Goal: Transaction & Acquisition: Book appointment/travel/reservation

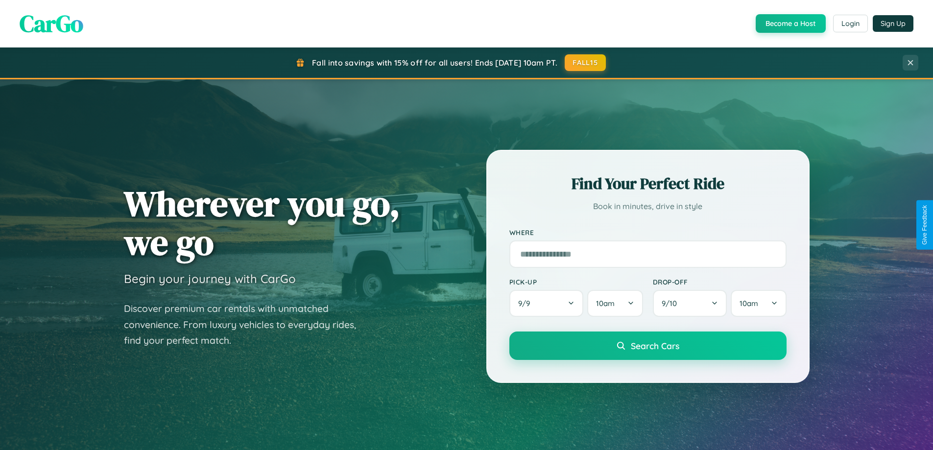
scroll to position [674, 0]
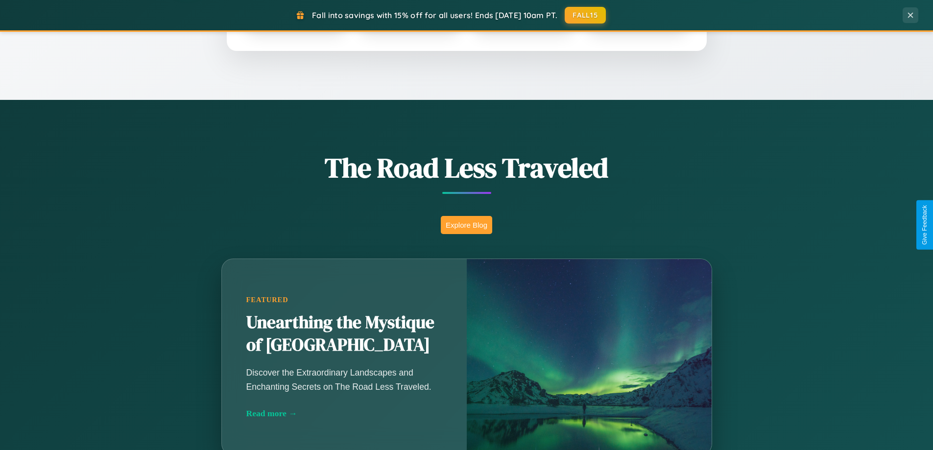
click at [466, 225] on button "Explore Blog" at bounding box center [466, 225] width 51 height 18
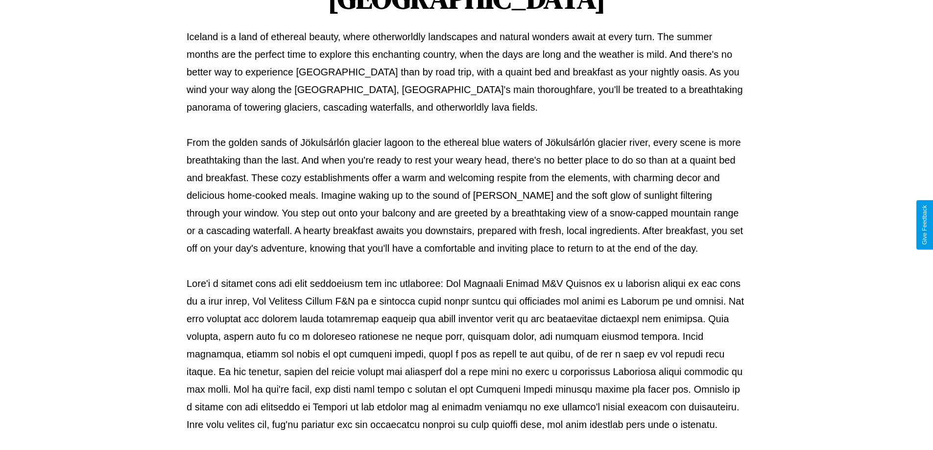
scroll to position [317, 0]
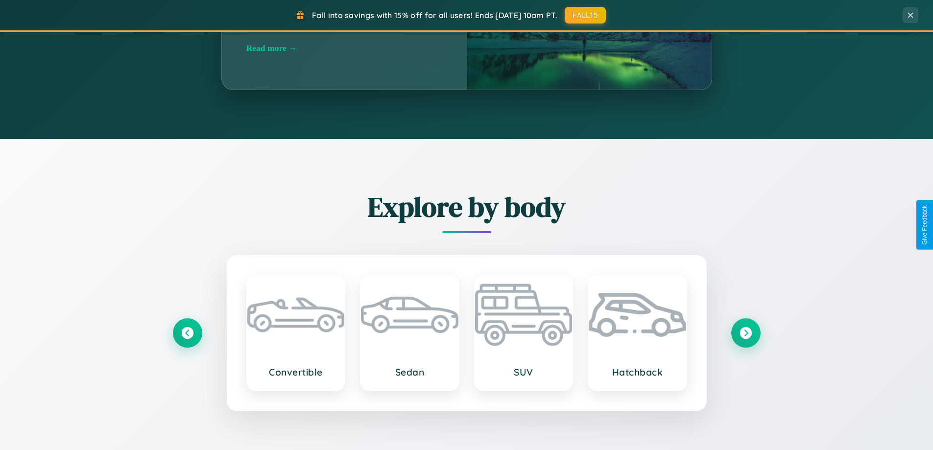
scroll to position [1885, 0]
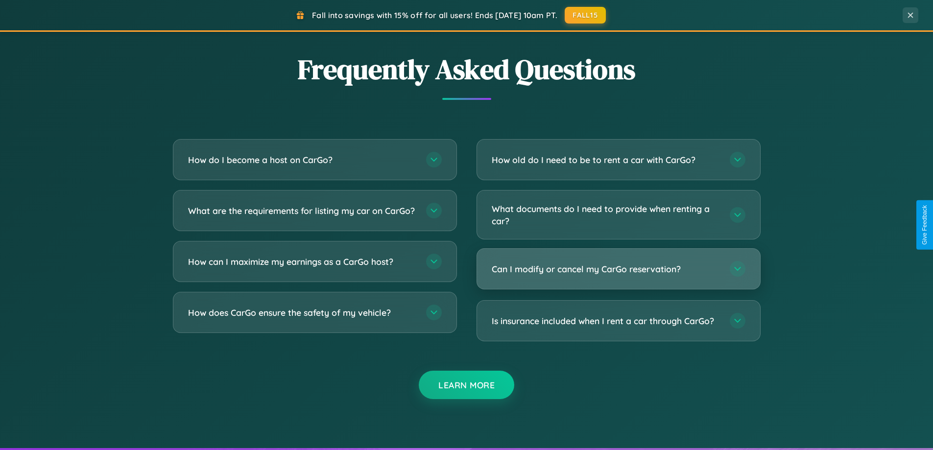
click at [618, 270] on h3 "Can I modify or cancel my CarGo reservation?" at bounding box center [606, 269] width 228 height 12
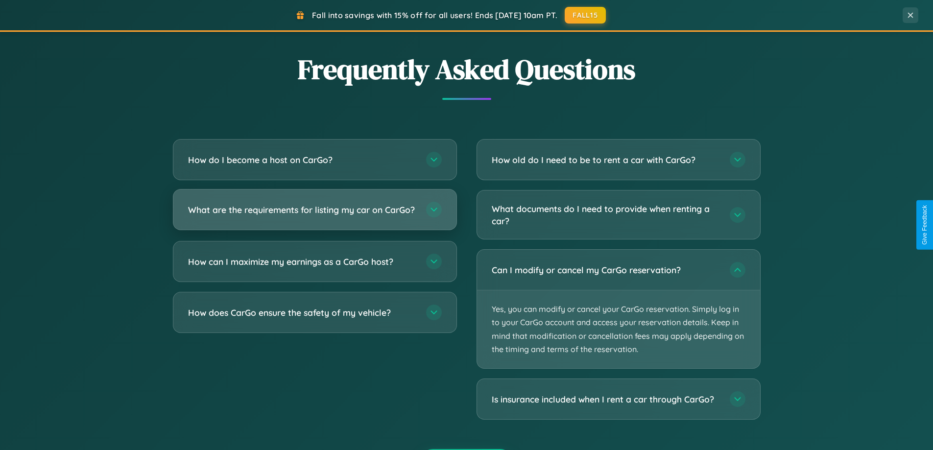
click at [315, 214] on h3 "What are the requirements for listing my car on CarGo?" at bounding box center [302, 210] width 228 height 12
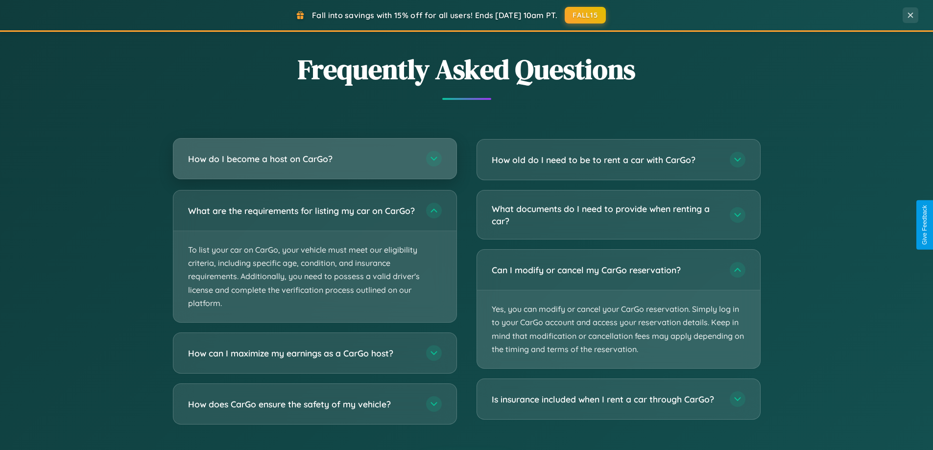
click at [315, 159] on h3 "How do I become a host on CarGo?" at bounding box center [302, 159] width 228 height 12
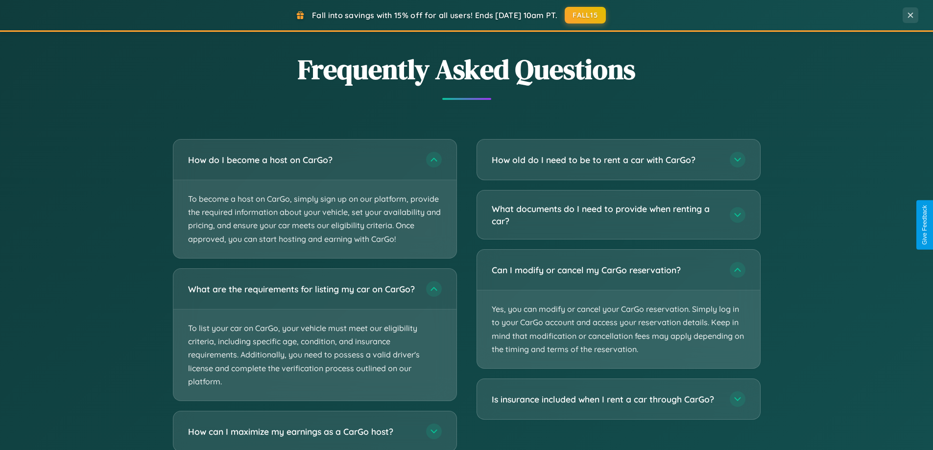
scroll to position [1947, 0]
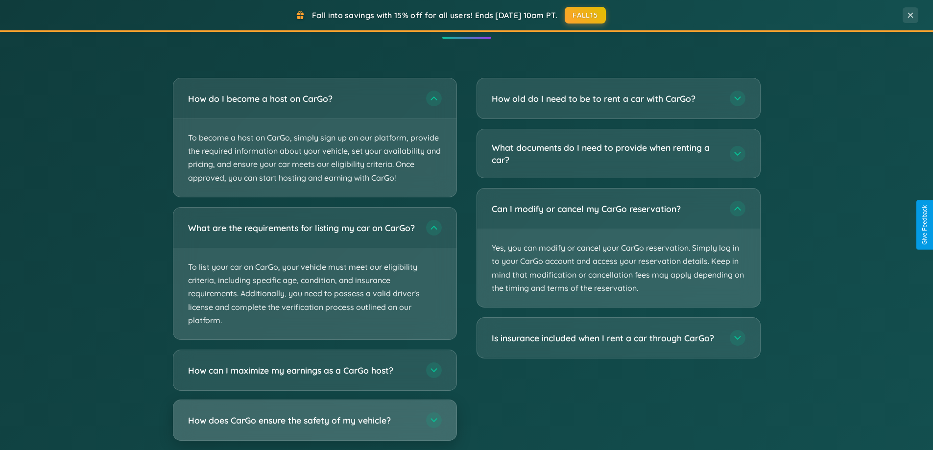
click at [315, 426] on h3 "How does CarGo ensure the safety of my vehicle?" at bounding box center [302, 420] width 228 height 12
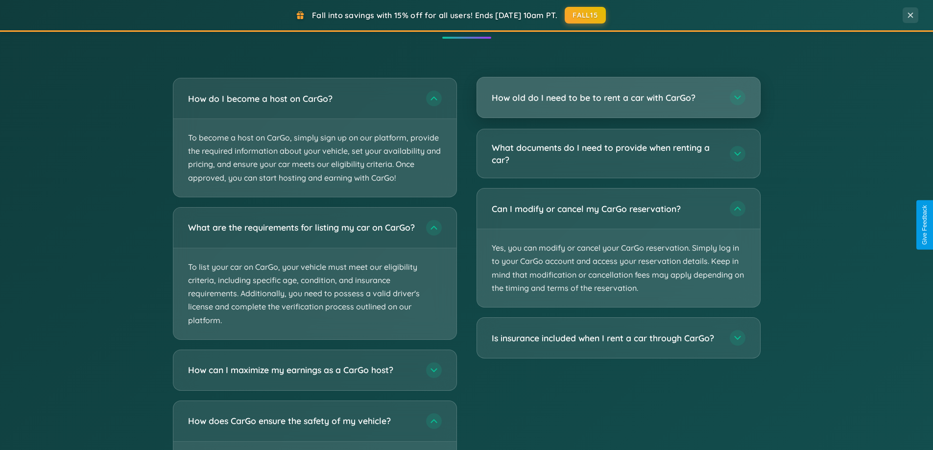
click at [618, 98] on h3 "How old do I need to be to rent a car with CarGo?" at bounding box center [606, 98] width 228 height 12
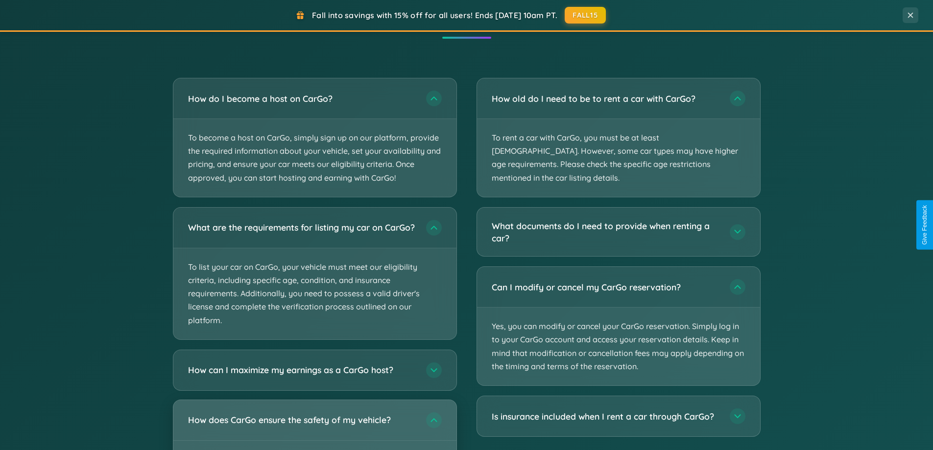
click at [315, 426] on h3 "How does CarGo ensure the safety of my vehicle?" at bounding box center [302, 420] width 228 height 12
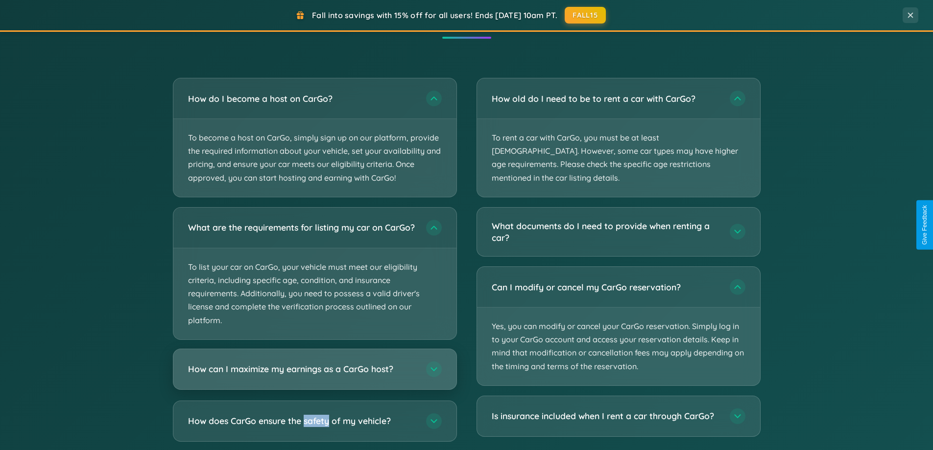
click at [315, 375] on h3 "How can I maximize my earnings as a CarGo host?" at bounding box center [302, 369] width 228 height 12
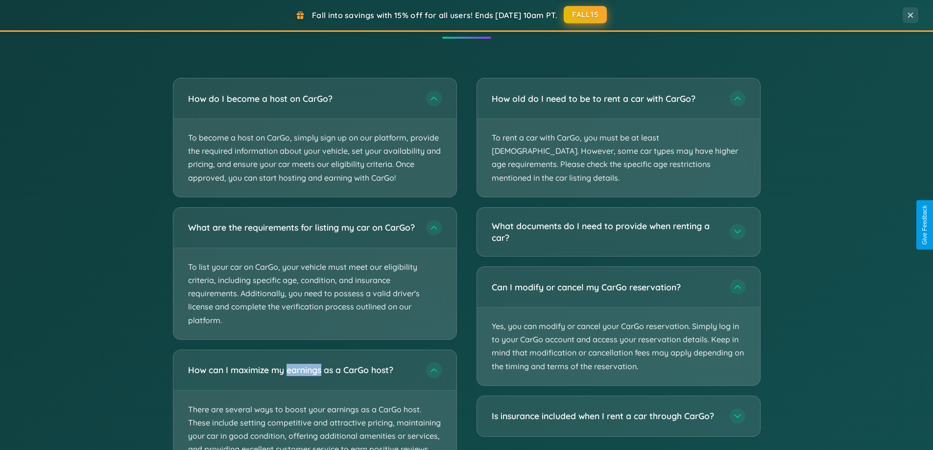
click at [586, 15] on button "FALL15" at bounding box center [585, 15] width 43 height 18
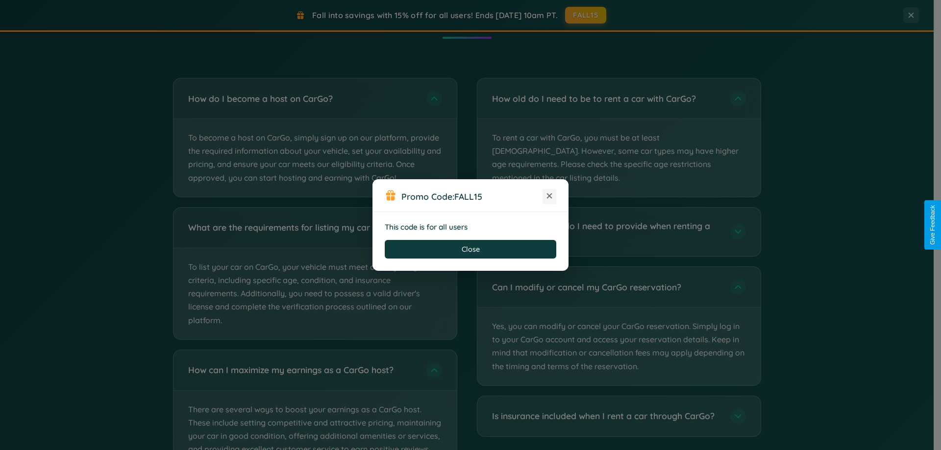
click at [549, 196] on icon at bounding box center [549, 196] width 10 height 10
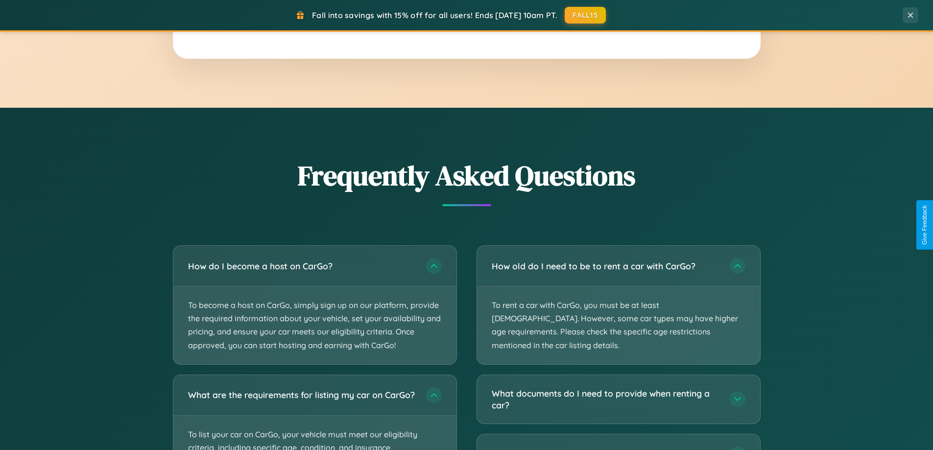
scroll to position [1574, 0]
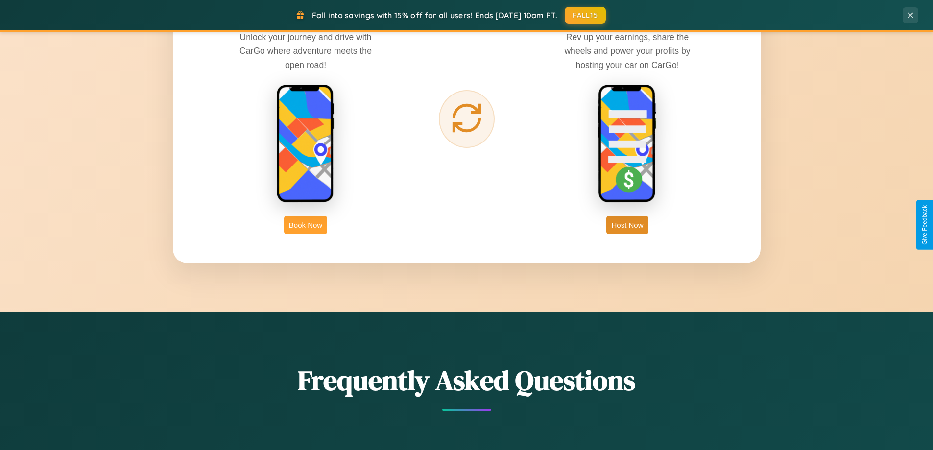
click at [306, 225] on button "Book Now" at bounding box center [305, 225] width 43 height 18
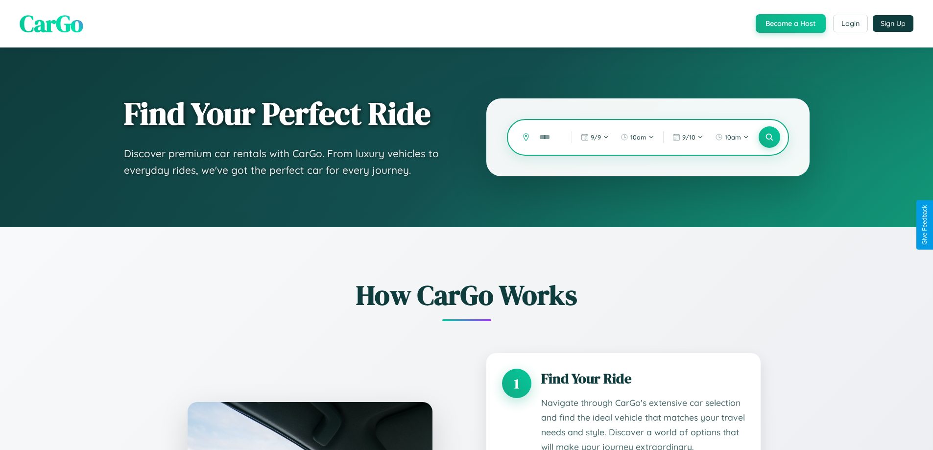
click at [548, 137] on input "text" at bounding box center [548, 137] width 27 height 17
type input "****"
click at [769, 137] on icon at bounding box center [769, 137] width 9 height 9
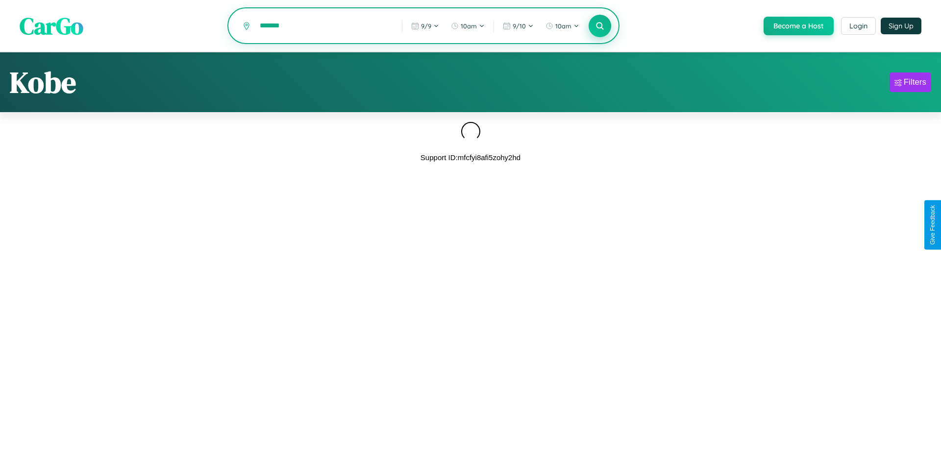
type input "*******"
click at [599, 26] on icon at bounding box center [599, 25] width 9 height 9
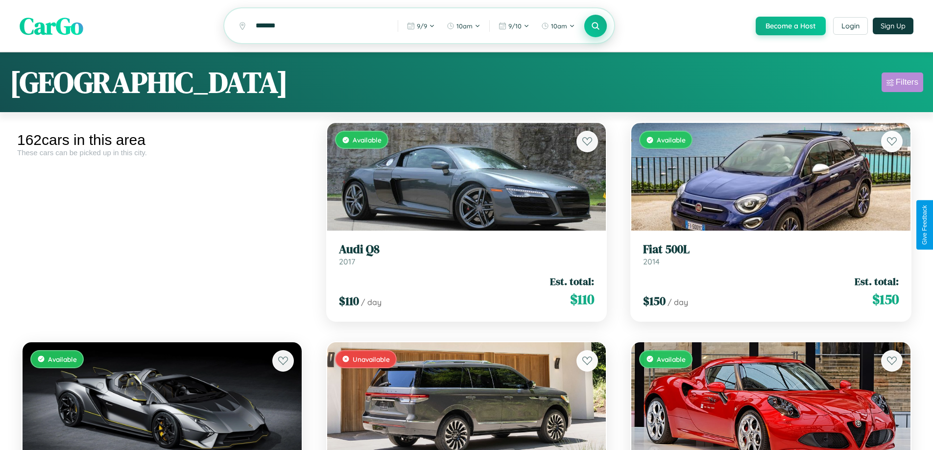
click at [903, 84] on div "Filters" at bounding box center [907, 82] width 23 height 10
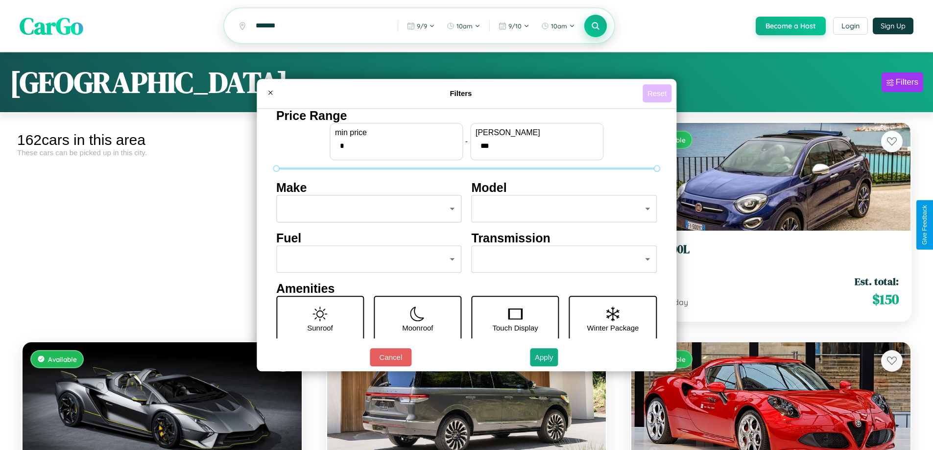
click at [659, 93] on button "Reset" at bounding box center [657, 93] width 29 height 18
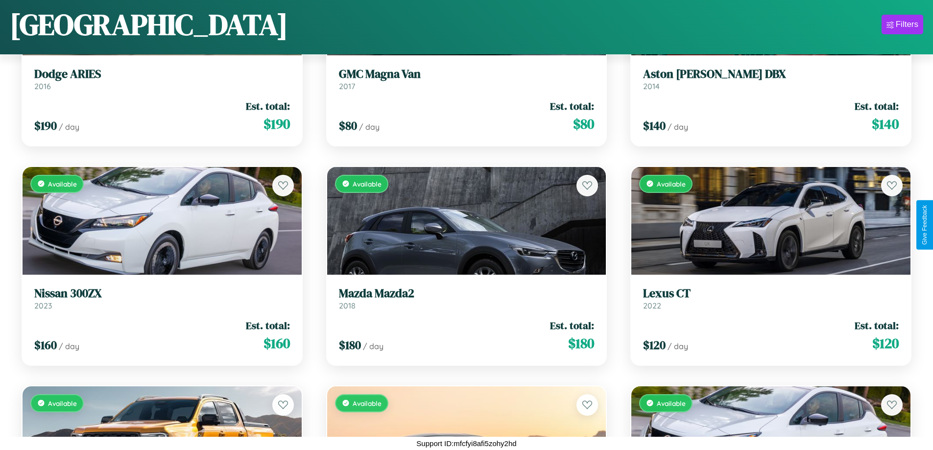
scroll to position [3868, 0]
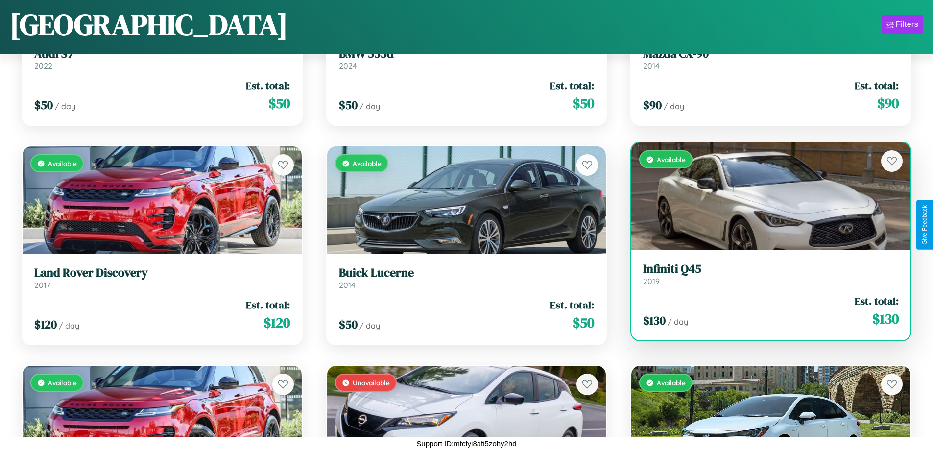
click at [765, 274] on h3 "Infiniti Q45" at bounding box center [771, 269] width 256 height 14
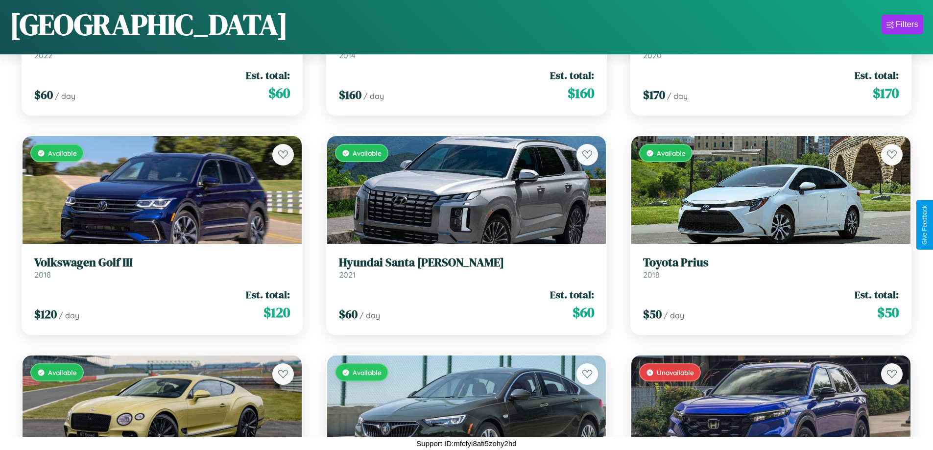
scroll to position [6281, 0]
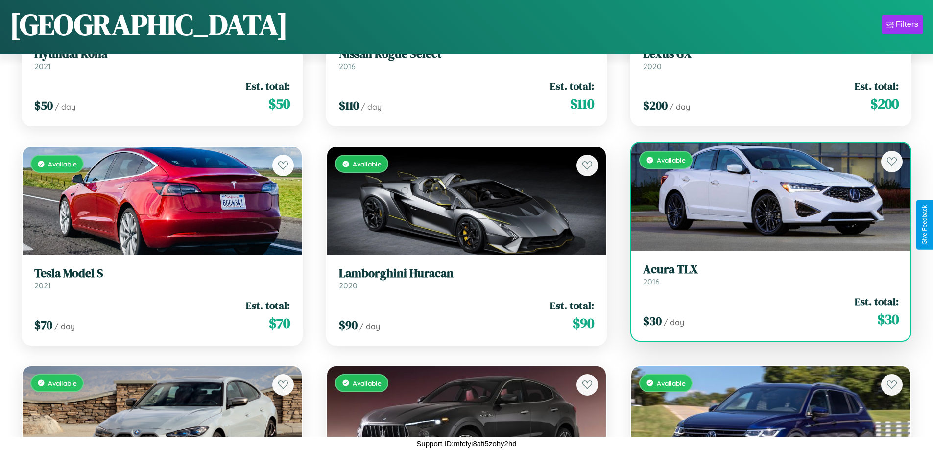
click at [765, 275] on h3 "Acura TLX" at bounding box center [771, 270] width 256 height 14
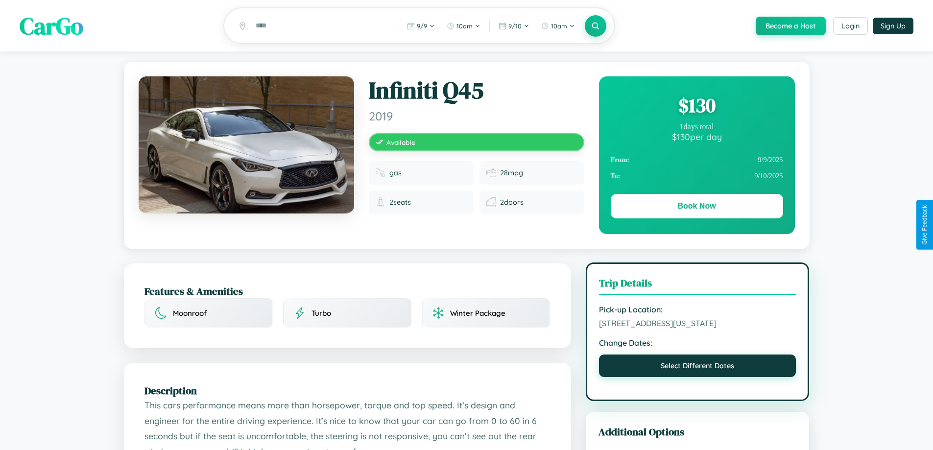
click at [698, 377] on button "Select Different Dates" at bounding box center [697, 366] width 197 height 23
select select "*"
select select "****"
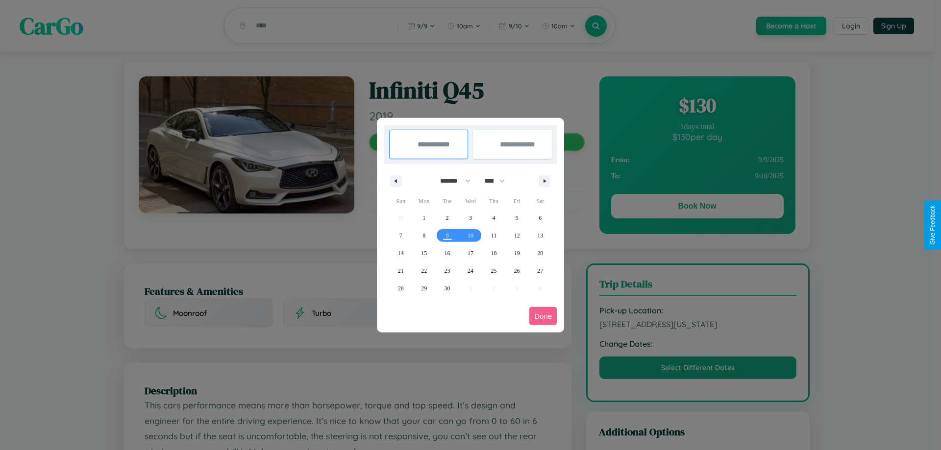
click at [451, 181] on select "******* ******** ***** ***** *** **** **** ****** ********* ******* ******** **…" at bounding box center [454, 181] width 42 height 16
select select "*"
click at [499, 181] on select "**** **** **** **** **** **** **** **** **** **** **** **** **** **** **** ****…" at bounding box center [493, 181] width 29 height 16
select select "****"
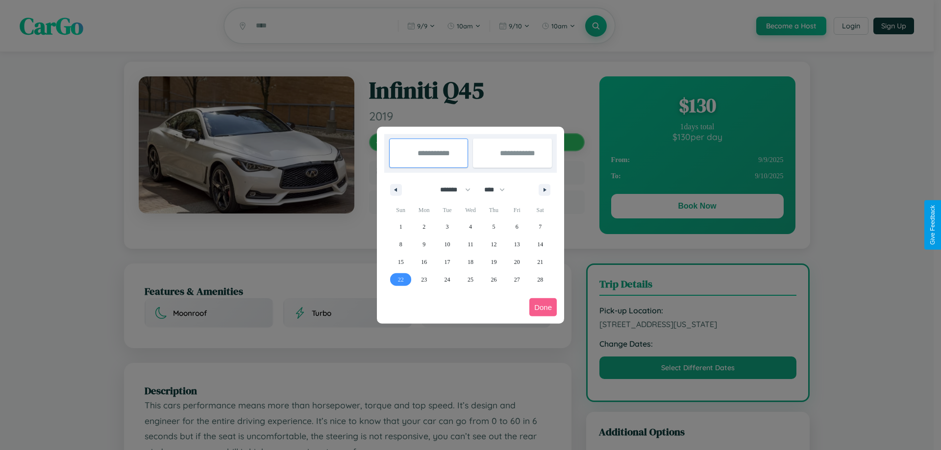
click at [400, 279] on span "22" at bounding box center [401, 280] width 6 height 18
type input "**********"
click at [516, 279] on span "27" at bounding box center [517, 280] width 6 height 18
type input "**********"
click at [543, 307] on button "Done" at bounding box center [542, 307] width 27 height 18
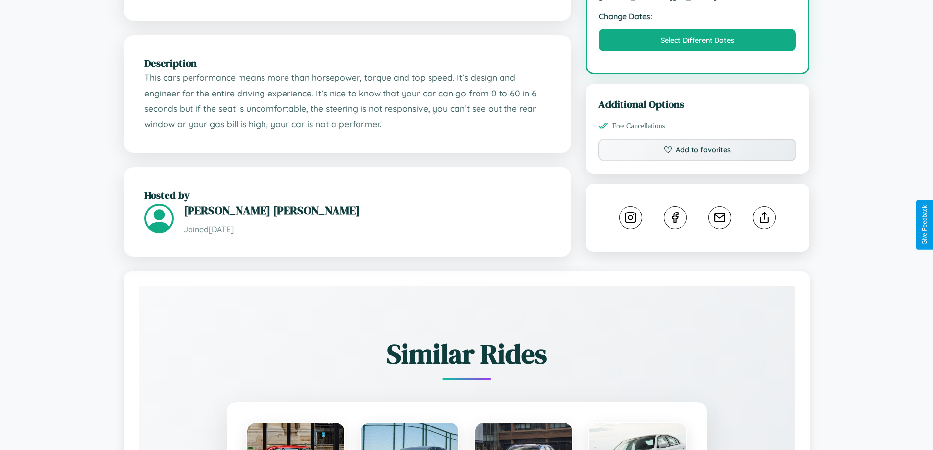
scroll to position [332, 0]
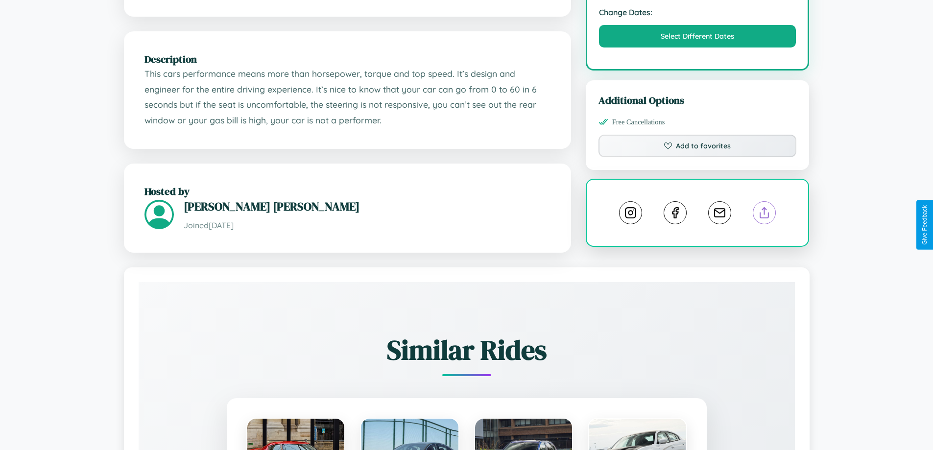
click at [765, 215] on line at bounding box center [765, 211] width 0 height 7
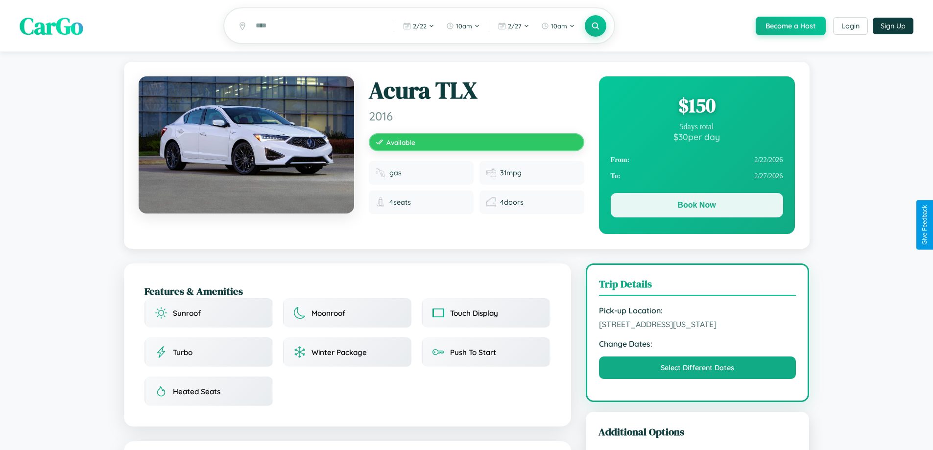
click at [697, 207] on button "Book Now" at bounding box center [697, 205] width 172 height 24
